Goal: Information Seeking & Learning: Learn about a topic

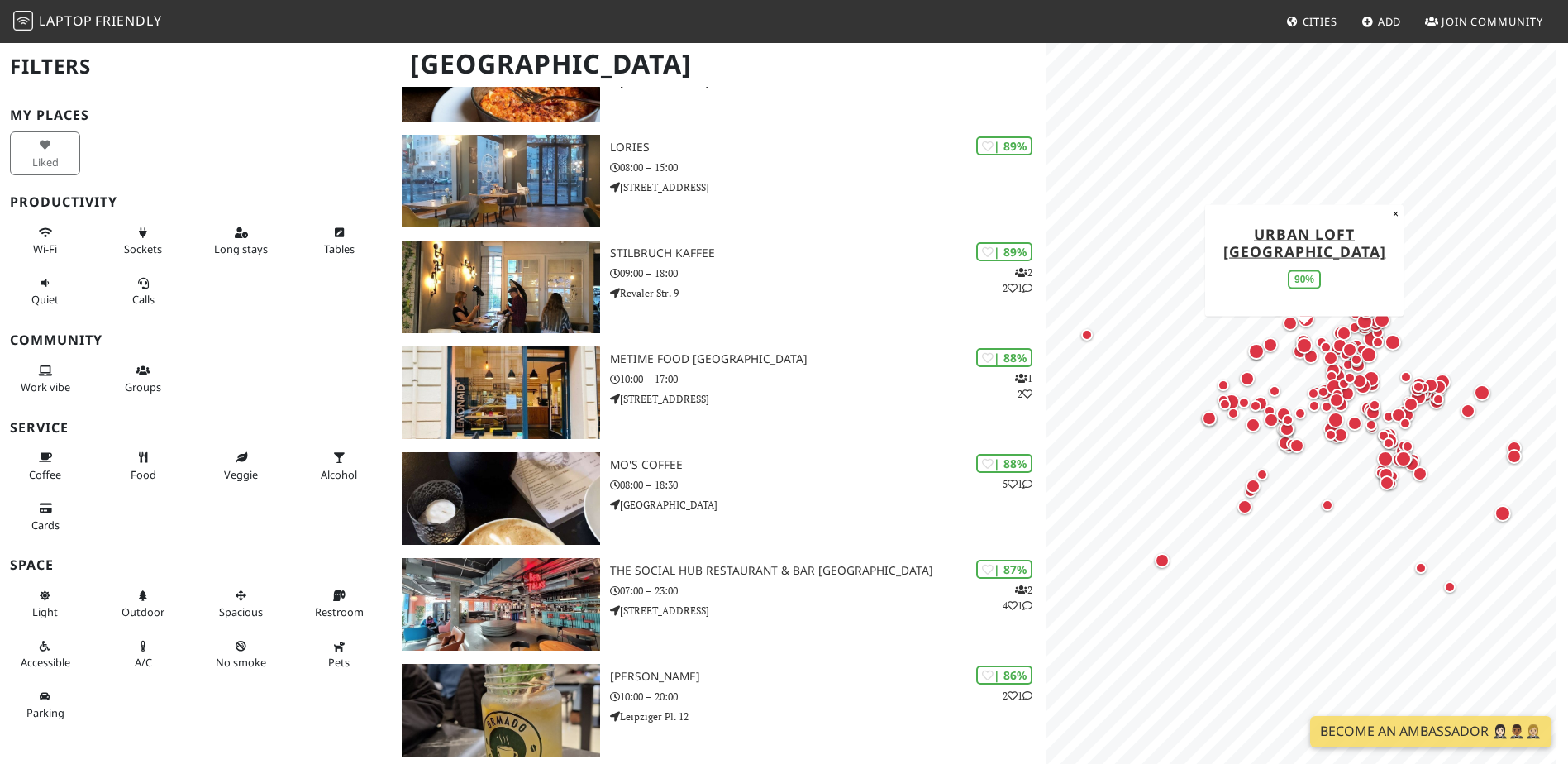
scroll to position [662, 0]
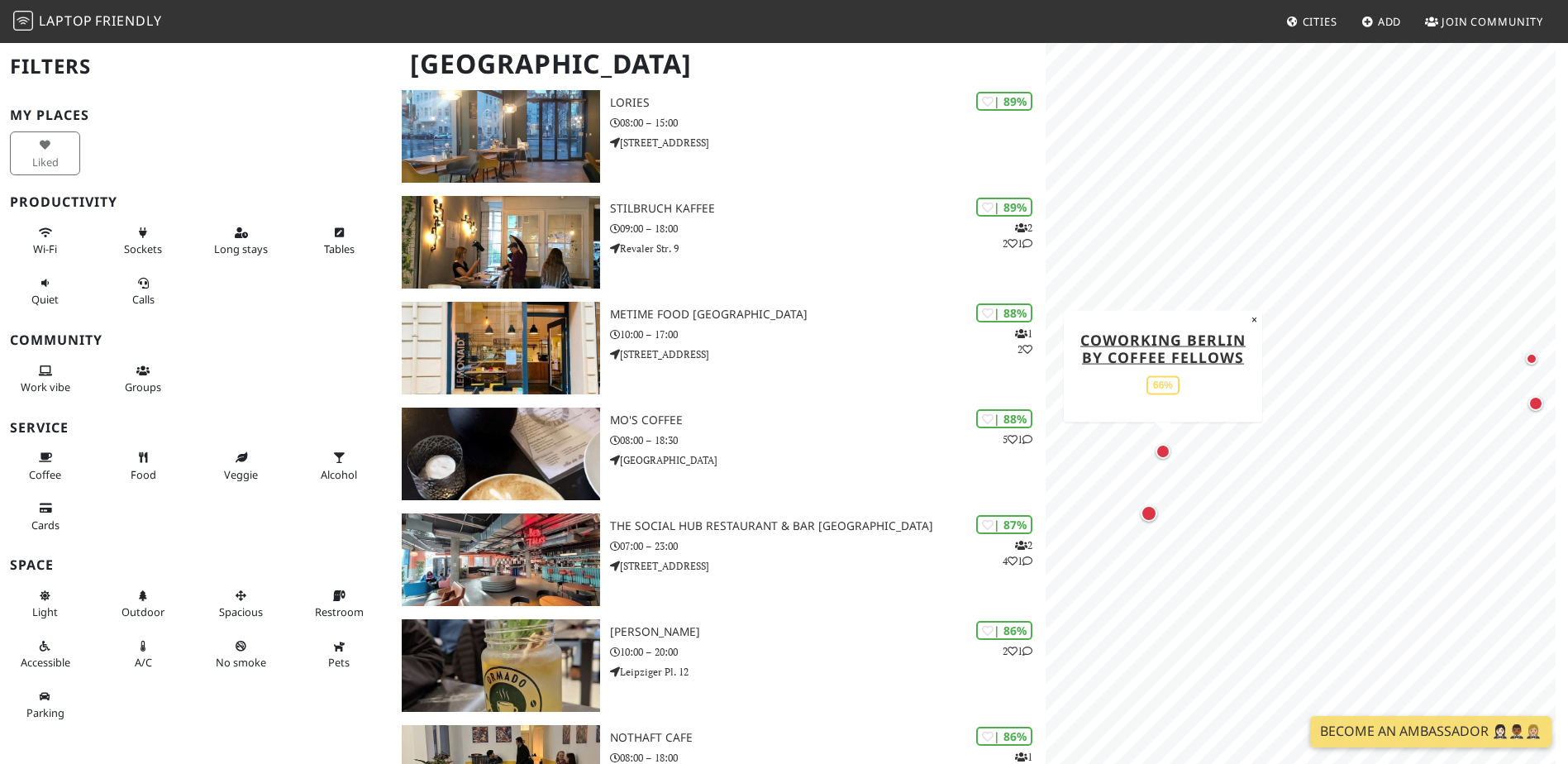
click at [1163, 457] on div "Map marker" at bounding box center [1163, 452] width 15 height 15
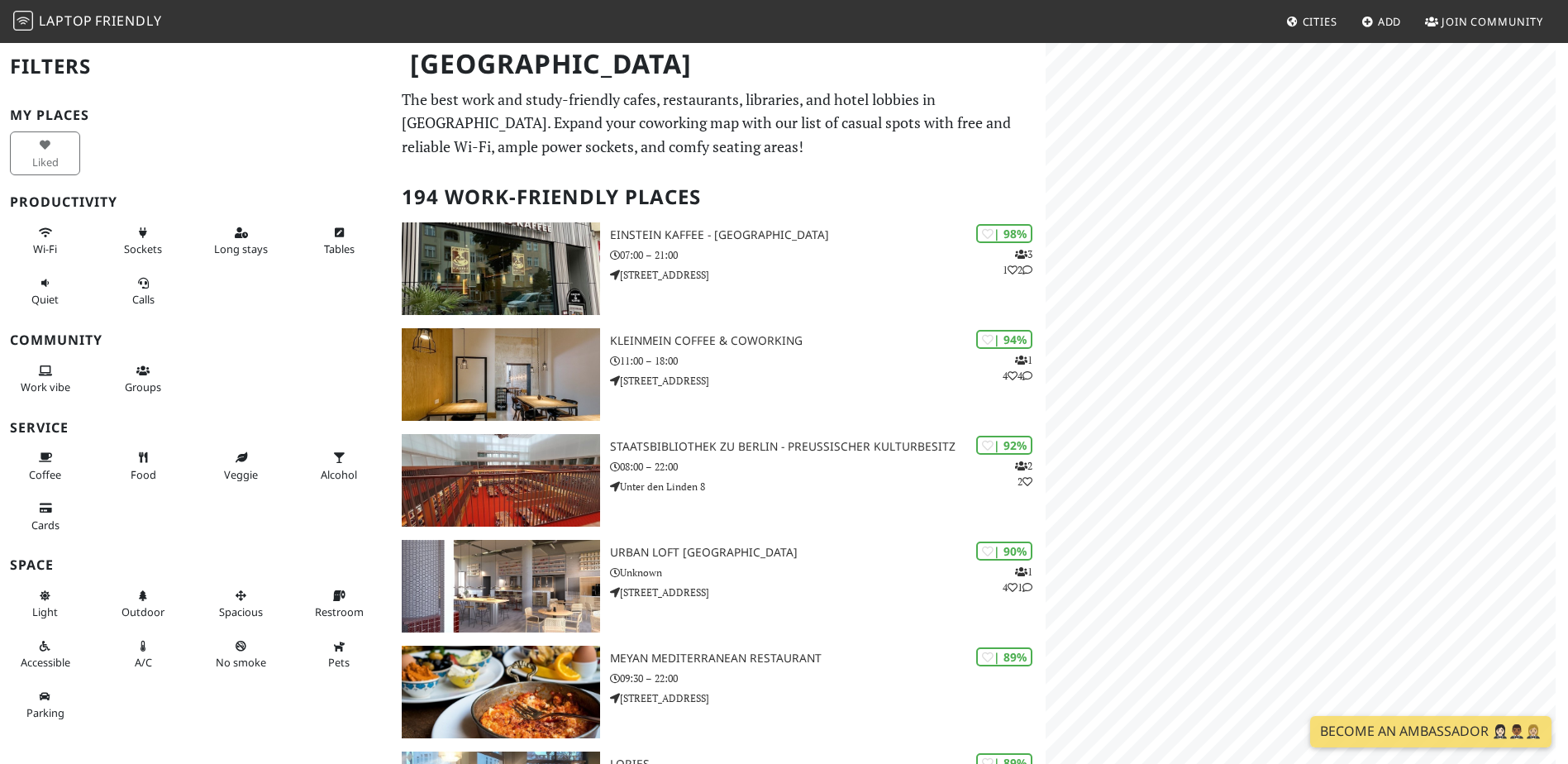
scroll to position [662, 0]
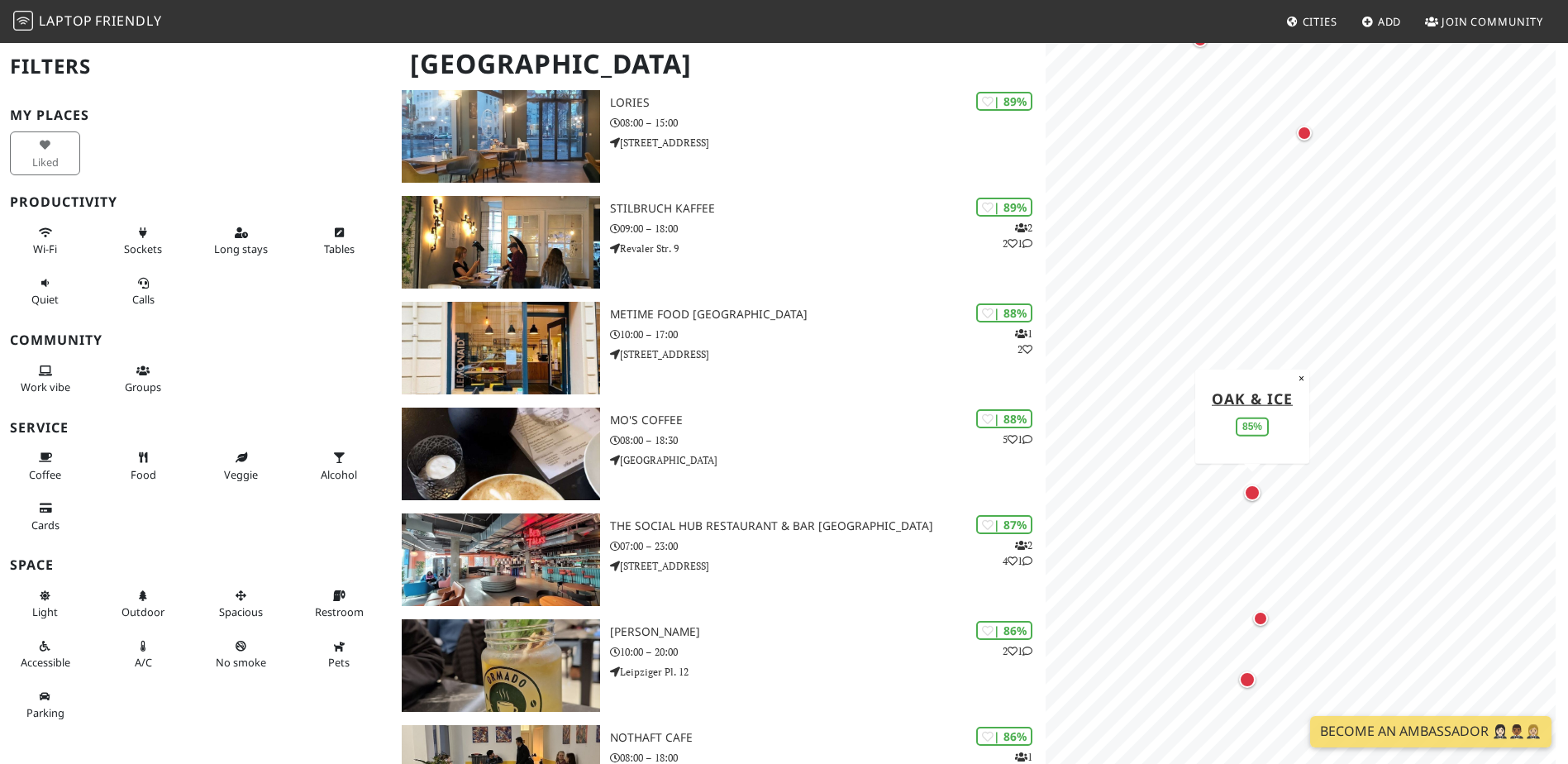
click at [1255, 496] on div "Map marker" at bounding box center [1251, 493] width 16 height 16
click at [1252, 492] on div "Map marker" at bounding box center [1251, 493] width 16 height 16
click at [1252, 496] on div "Map marker" at bounding box center [1251, 493] width 16 height 16
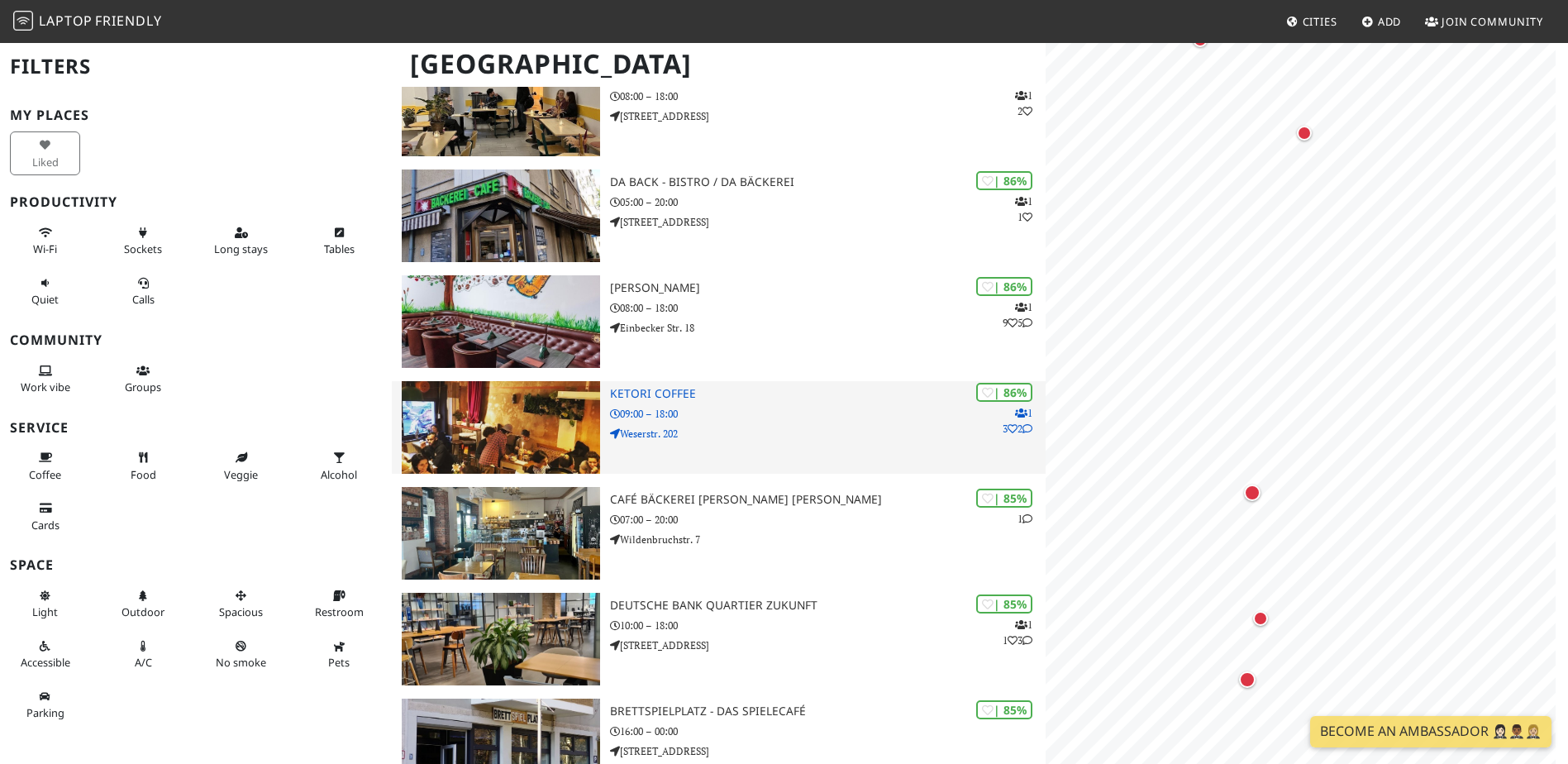
scroll to position [0, 0]
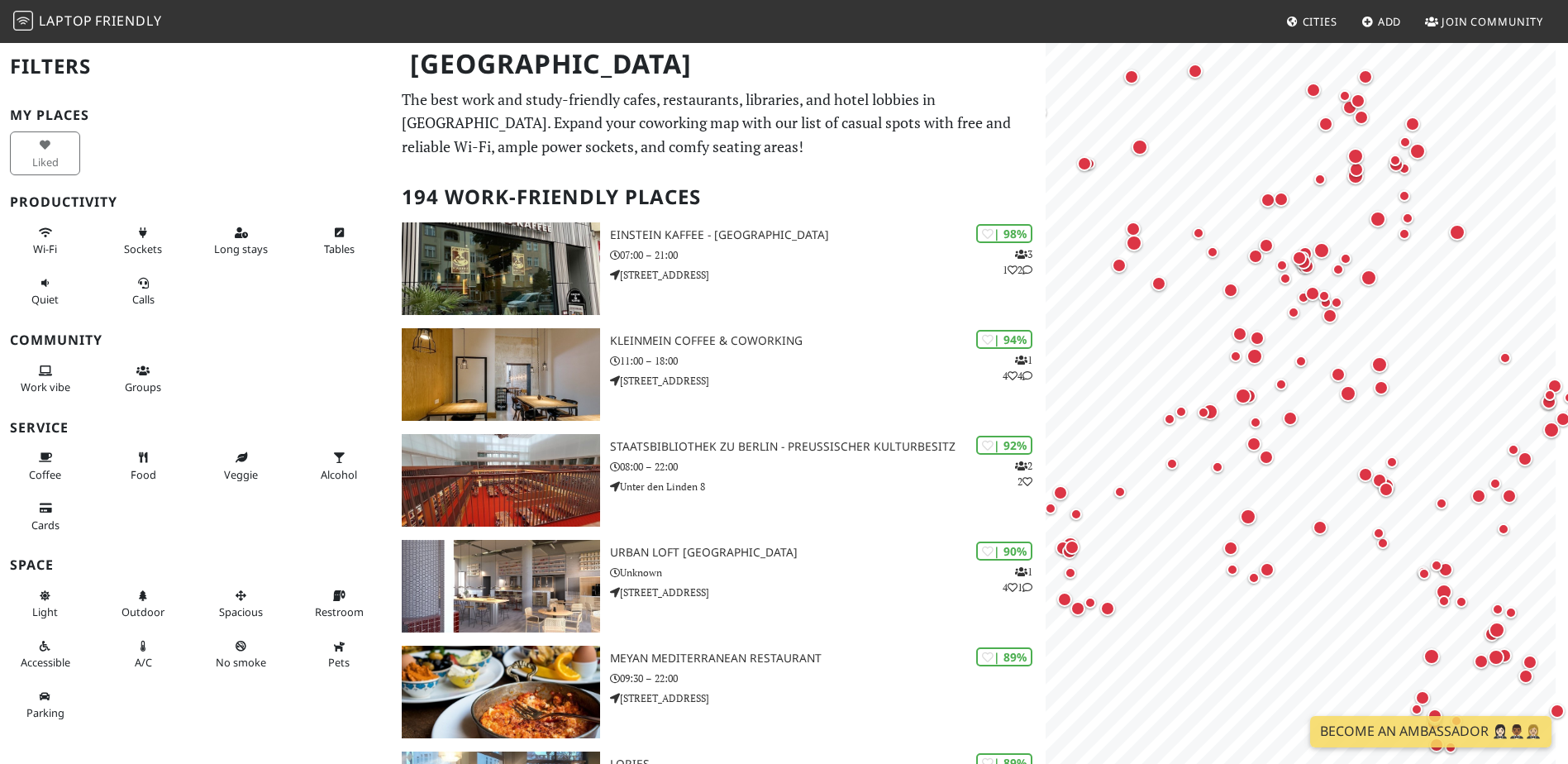
scroll to position [1323, 0]
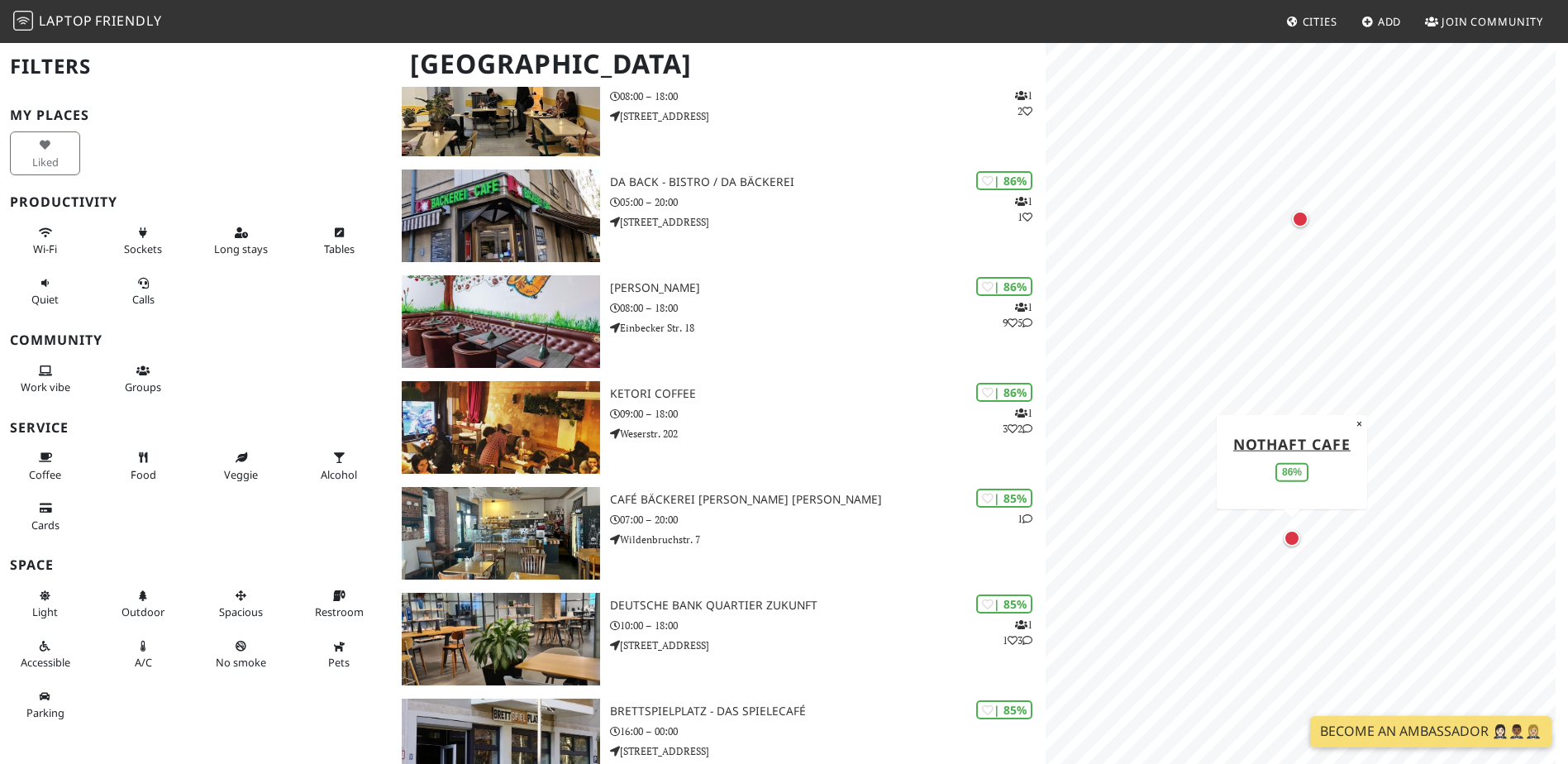
click at [1296, 538] on div "Map marker" at bounding box center [1291, 537] width 16 height 16
click at [1290, 536] on div "Map marker" at bounding box center [1291, 537] width 16 height 16
click at [1290, 543] on div "Map marker" at bounding box center [1292, 540] width 16 height 16
click at [1295, 535] on div "Map marker" at bounding box center [1299, 532] width 16 height 16
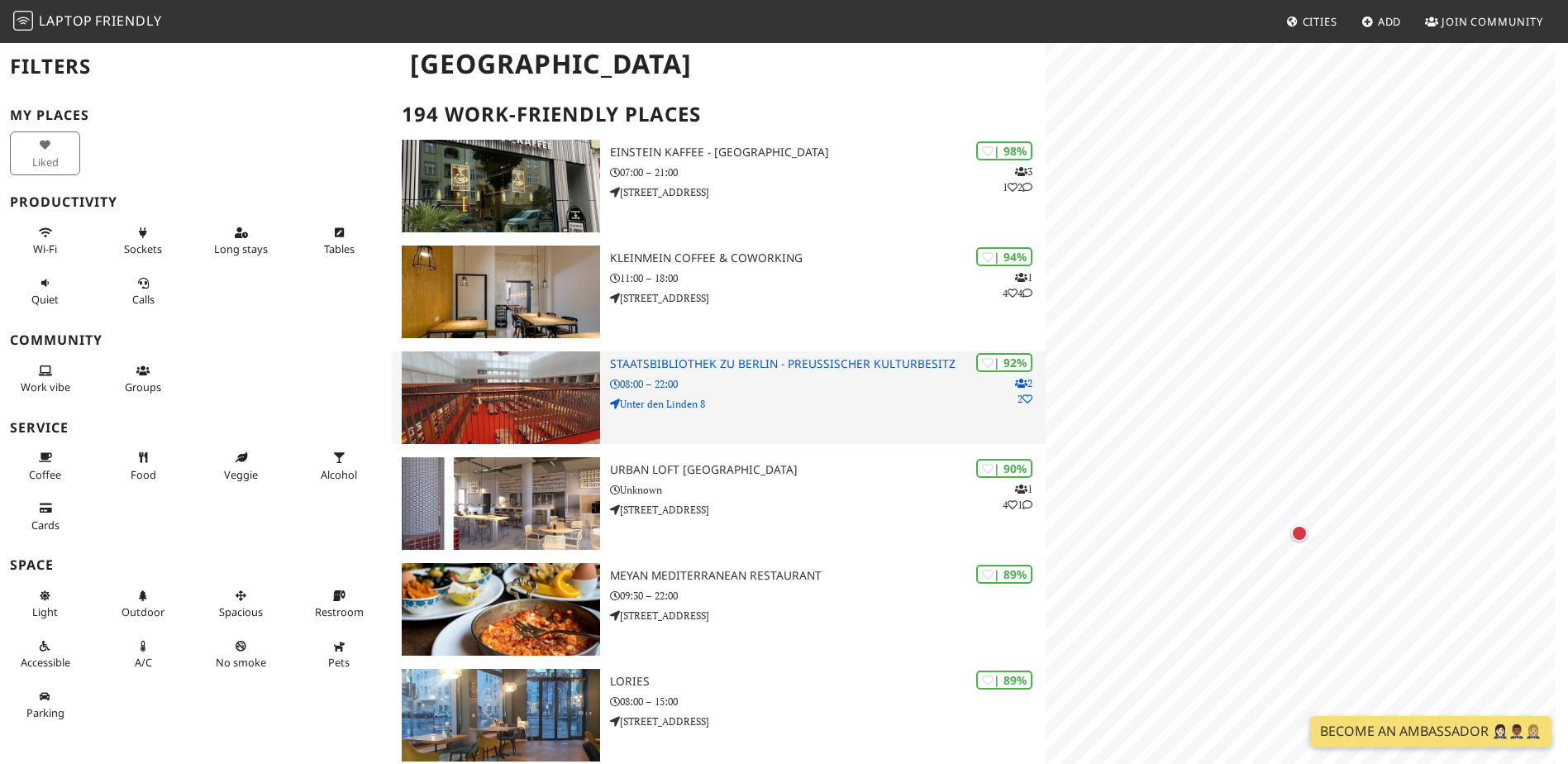
scroll to position [0, 0]
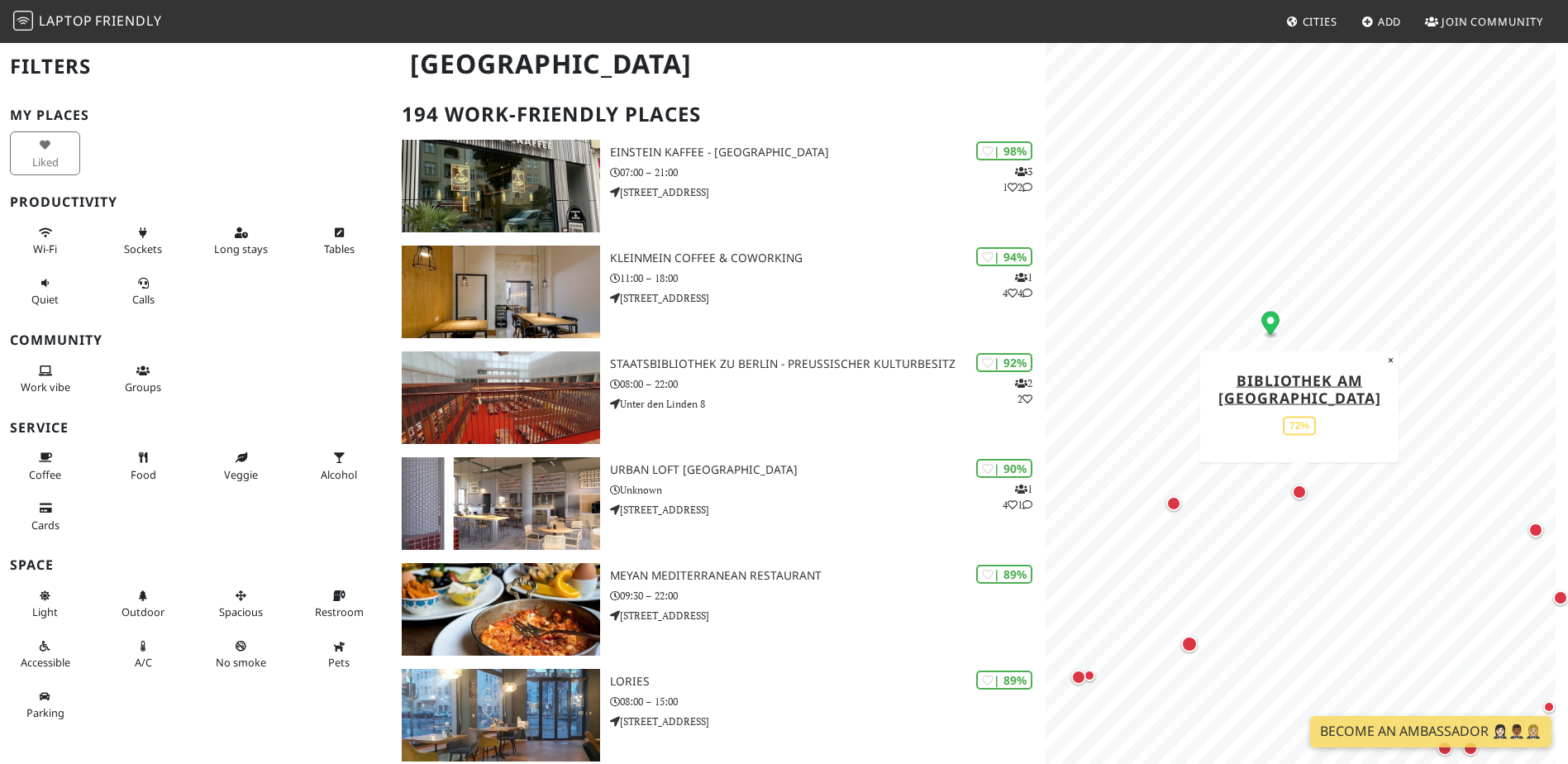
click at [1300, 490] on div "Map marker" at bounding box center [1300, 493] width 15 height 15
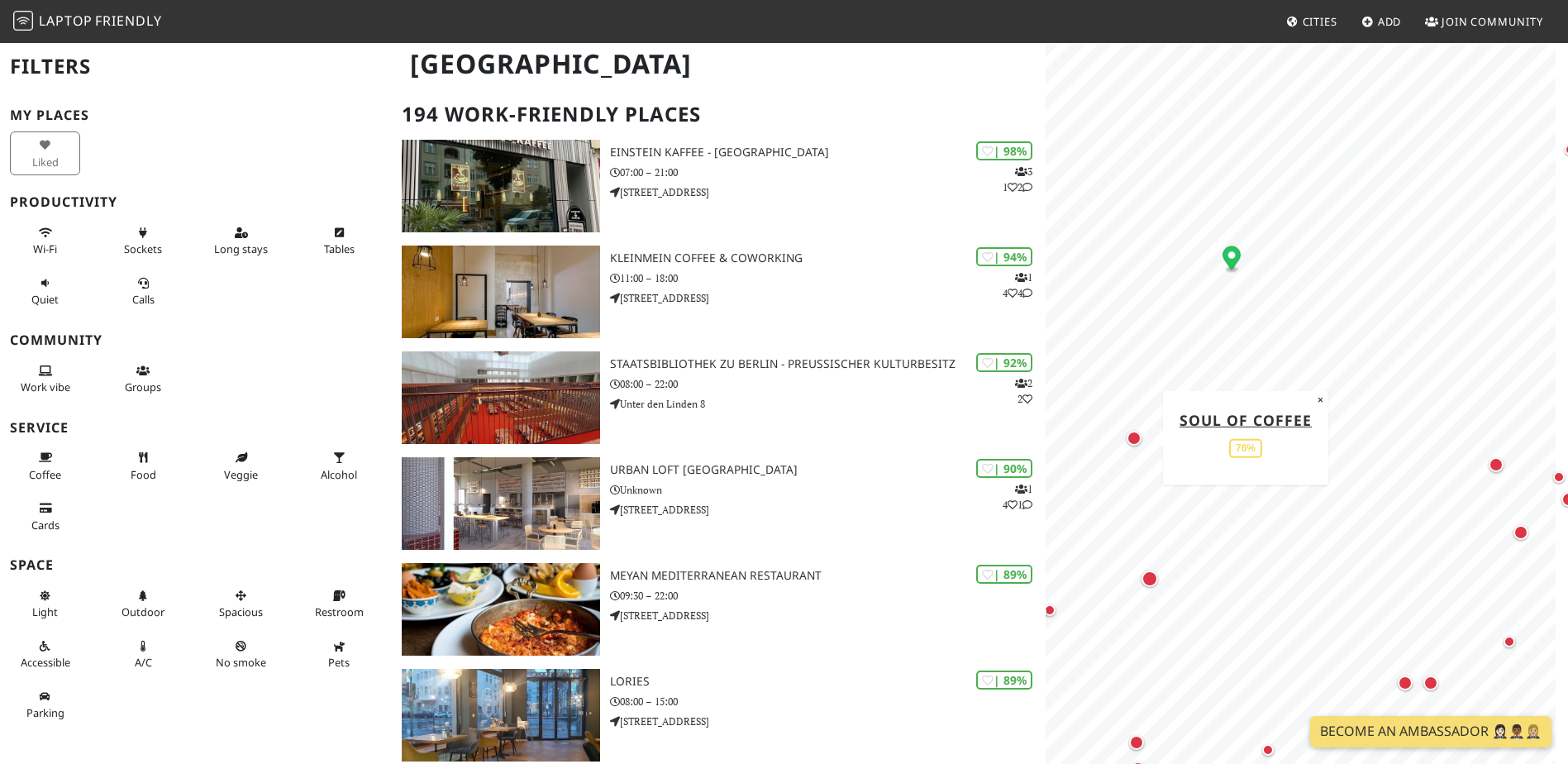
click at [1134, 440] on div "Map marker" at bounding box center [1134, 438] width 15 height 15
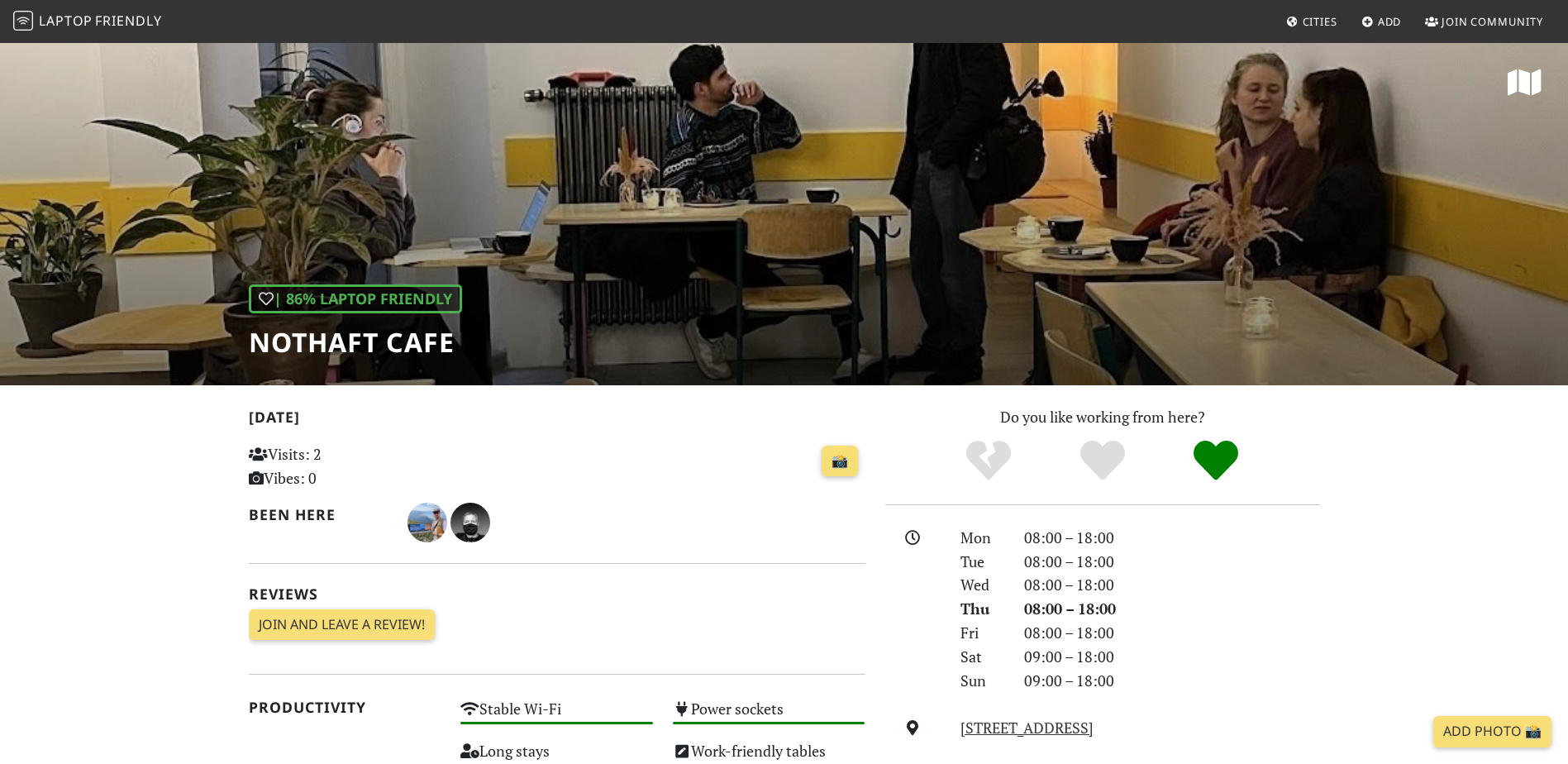
scroll to position [248, 0]
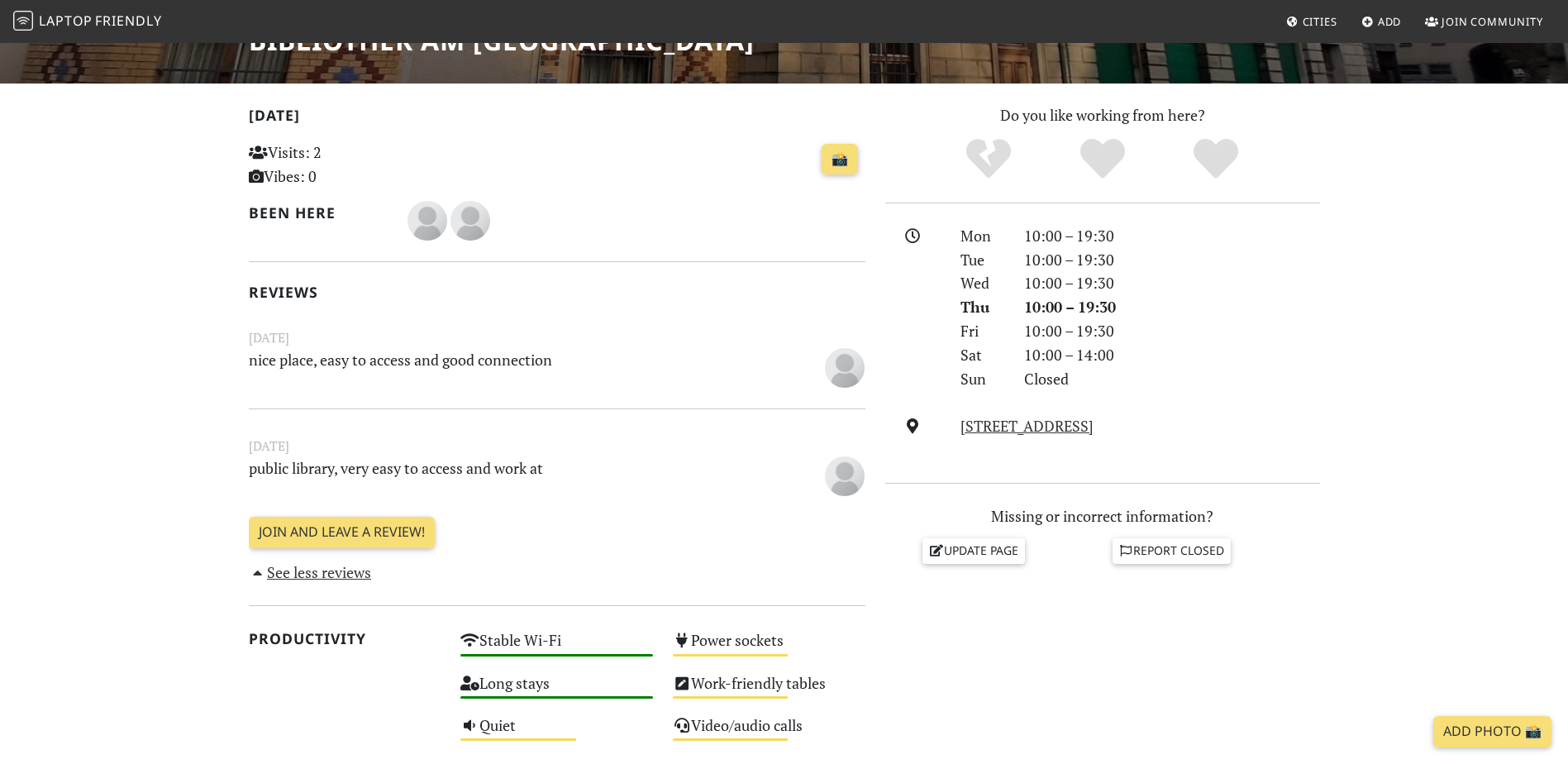
scroll to position [330, 0]
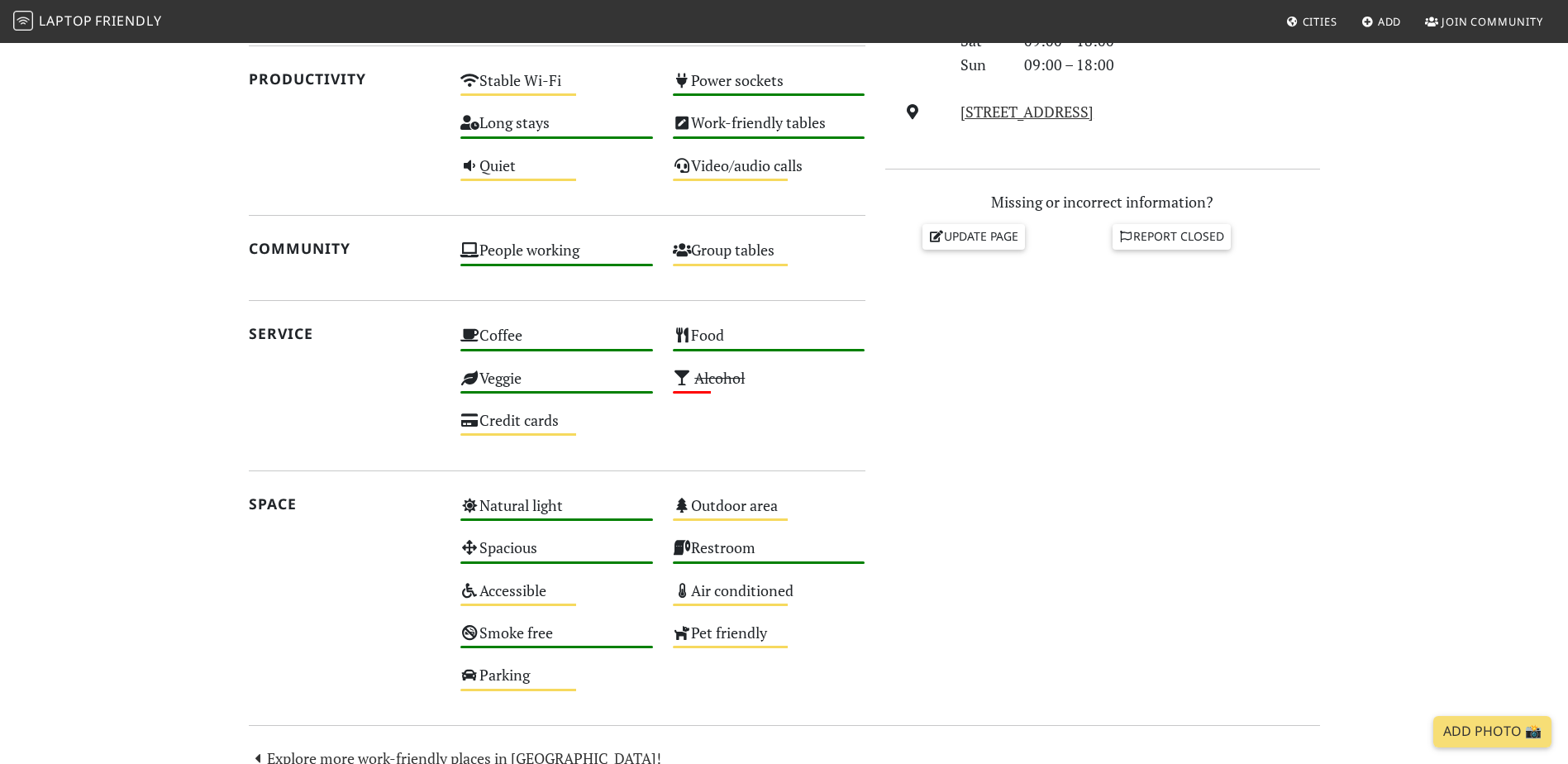
scroll to position [744, 0]
